Goal: Information Seeking & Learning: Understand process/instructions

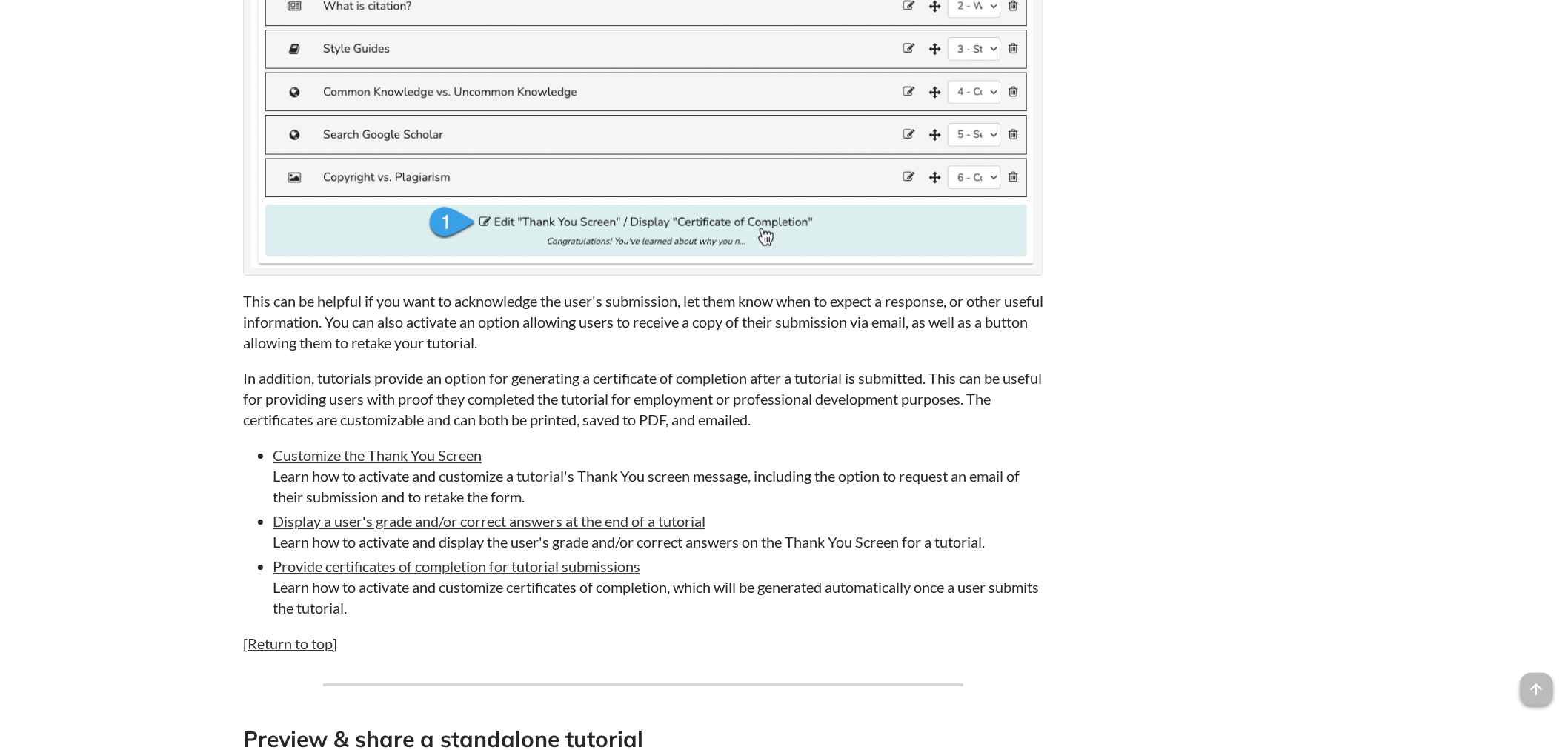
scroll to position [6420, 0]
click at [1533, 693] on span "arrow_upward" at bounding box center [1536, 688] width 32 height 32
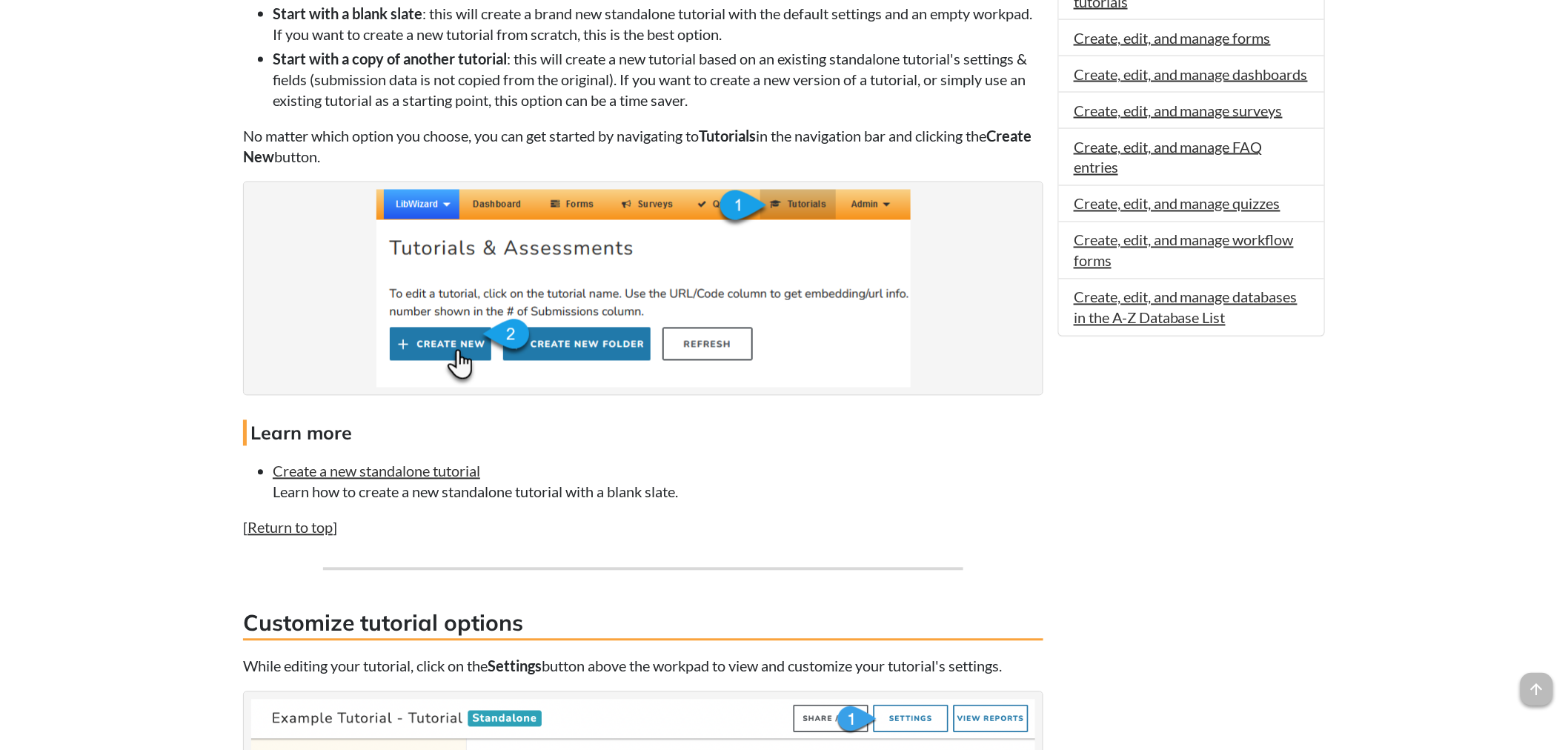
scroll to position [1152, 0]
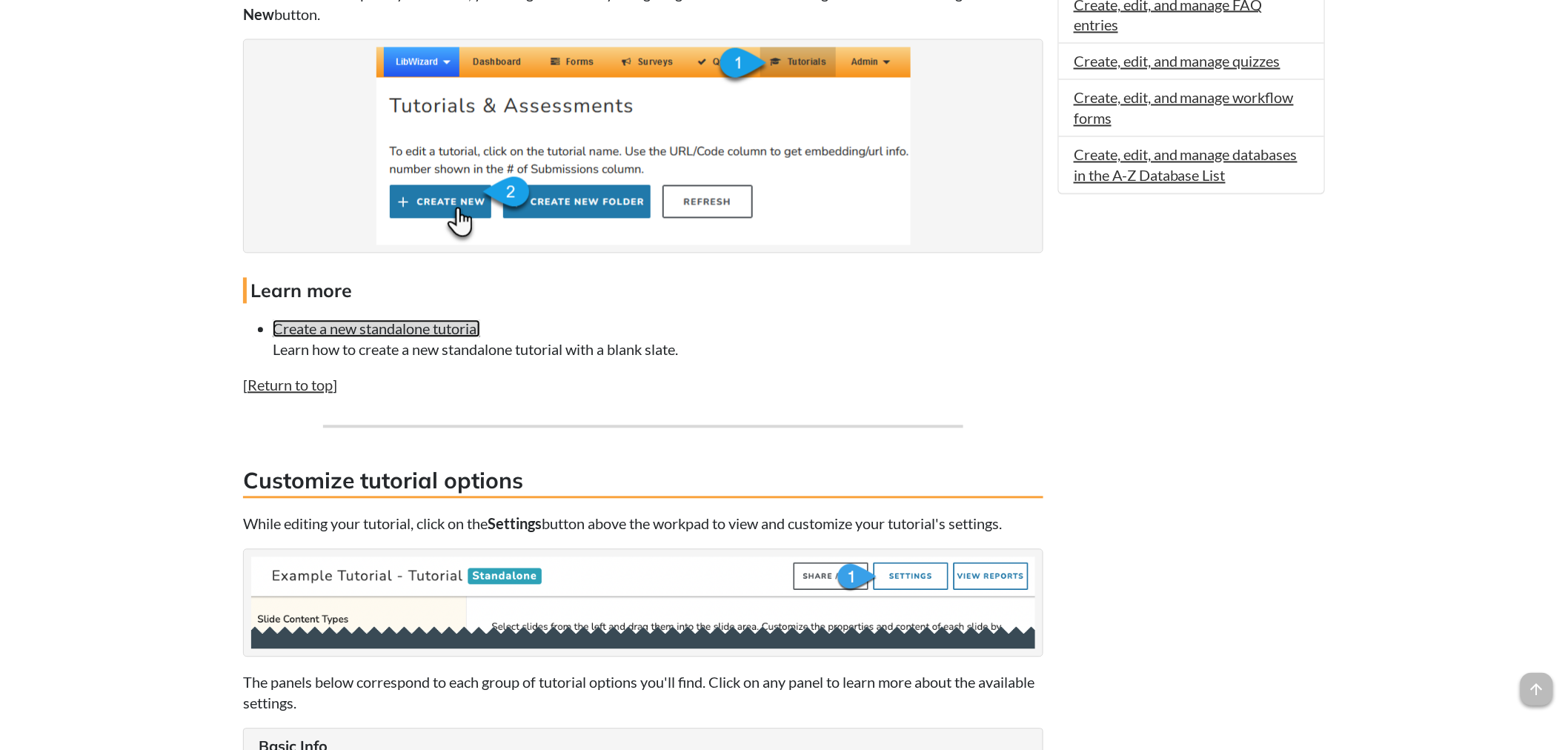
click at [415, 338] on link "Create a new standalone tutorial" at bounding box center [377, 328] width 208 height 17
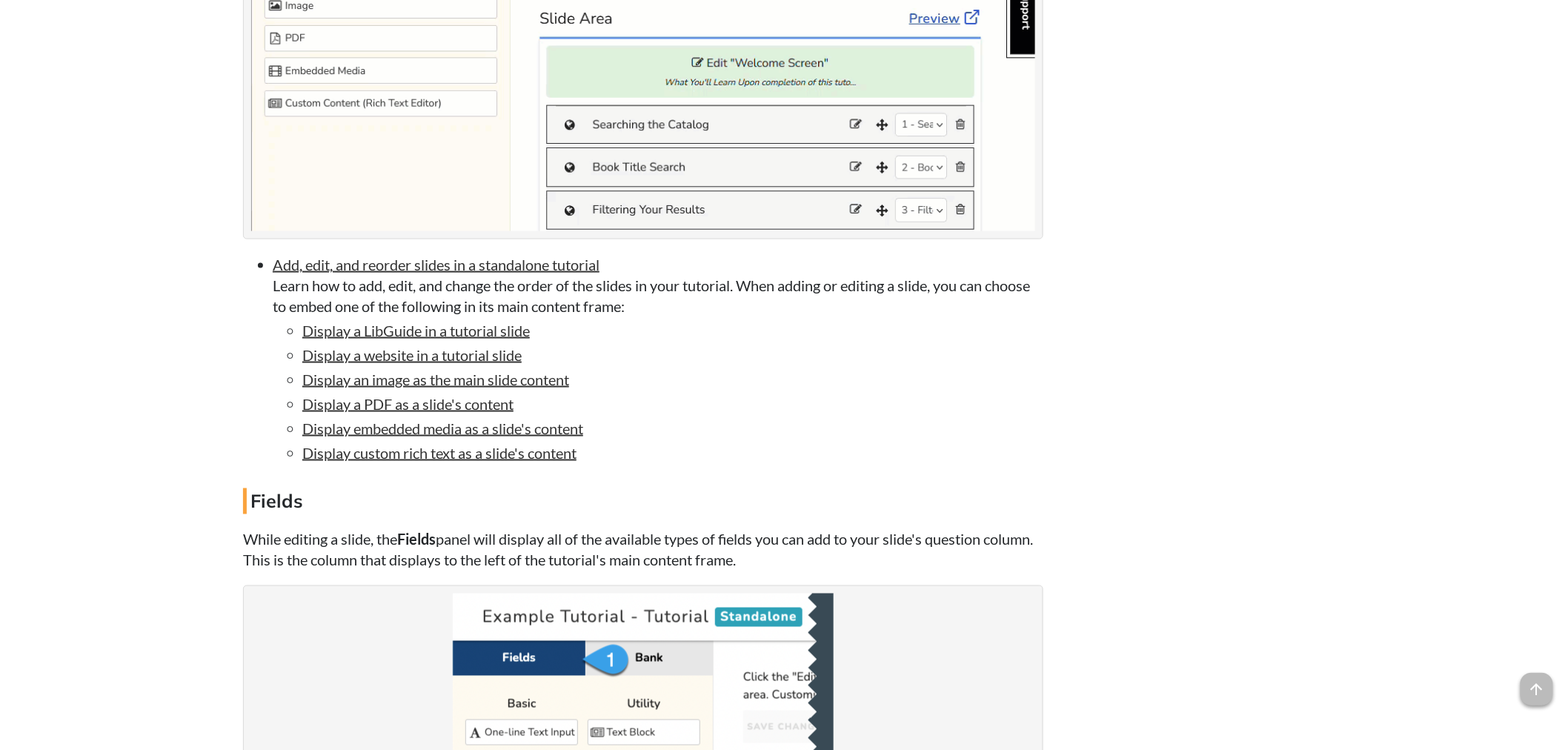
scroll to position [3046, 0]
click at [449, 363] on link "Display a website in a tutorial slide" at bounding box center [412, 354] width 220 height 17
